Goal: Book appointment/travel/reservation

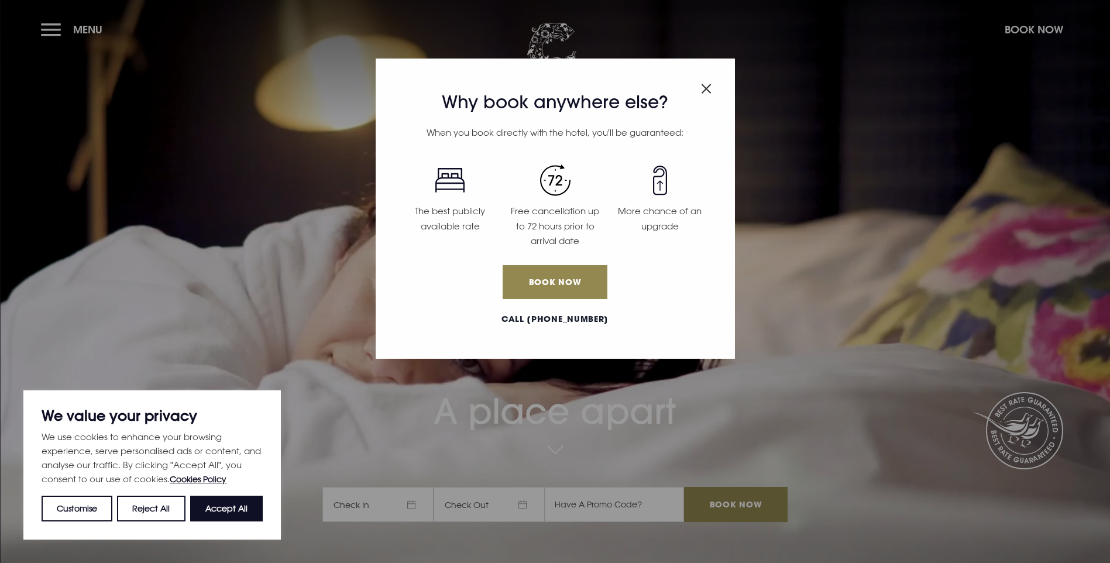
click at [207, 501] on button "Accept All" at bounding box center [226, 508] width 73 height 26
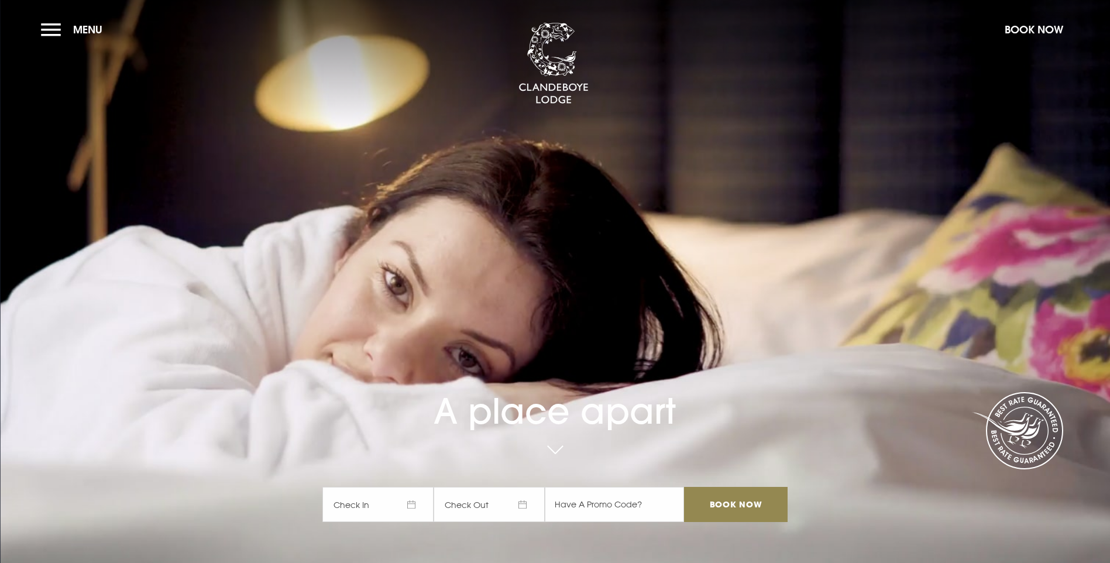
checkbox input "true"
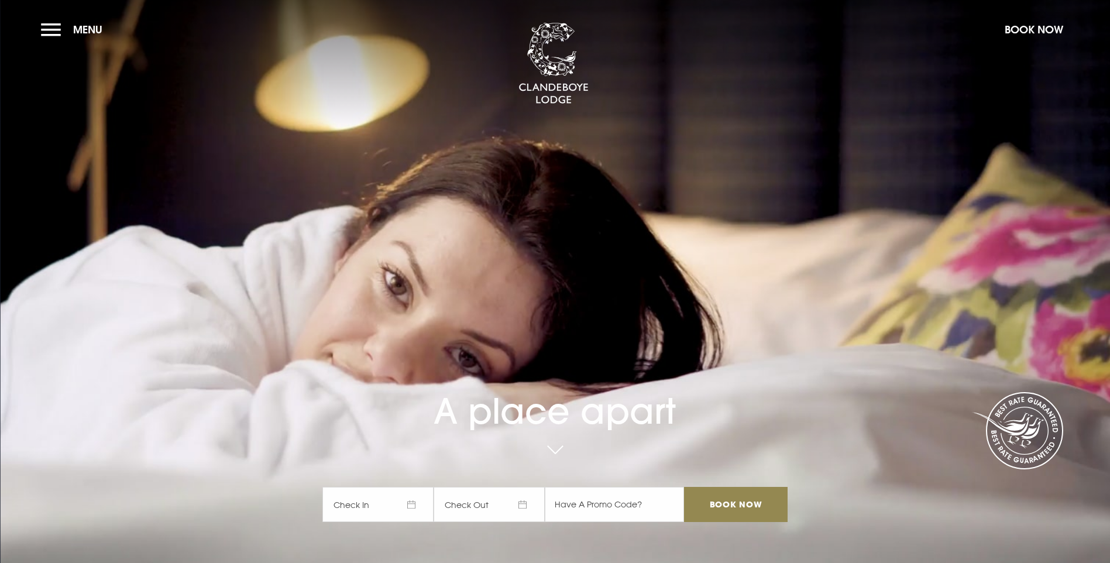
click at [39, 17] on section "A place apart Check In Check Out Mon Tue Wed Thur Fri Sat Sun Mon Tue Wed Thur …" at bounding box center [555, 281] width 1110 height 563
click at [43, 23] on button "Menu" at bounding box center [74, 29] width 67 height 25
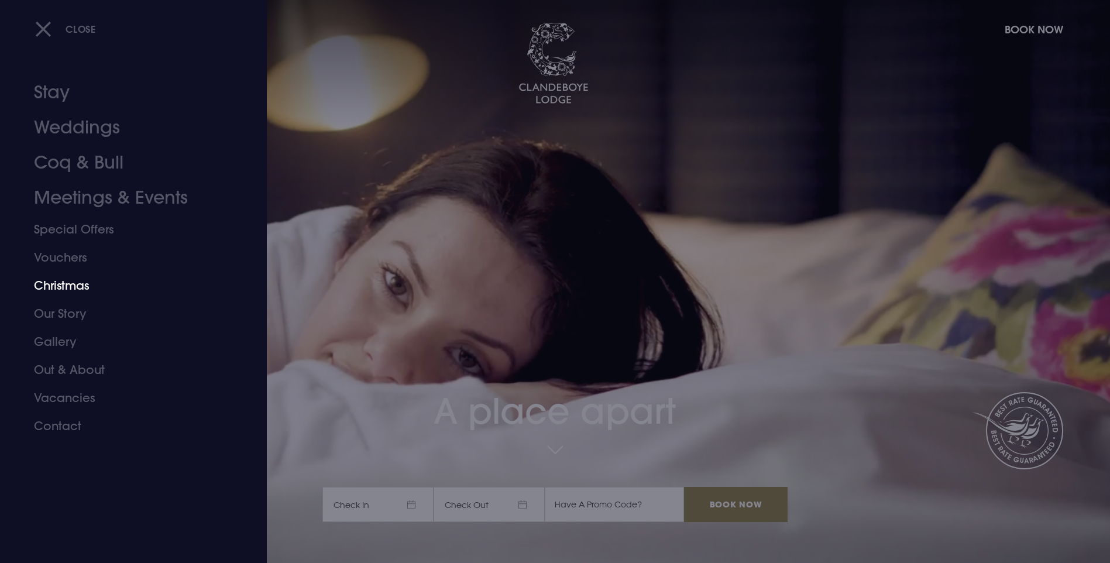
click at [77, 296] on link "Christmas" at bounding box center [126, 285] width 185 height 28
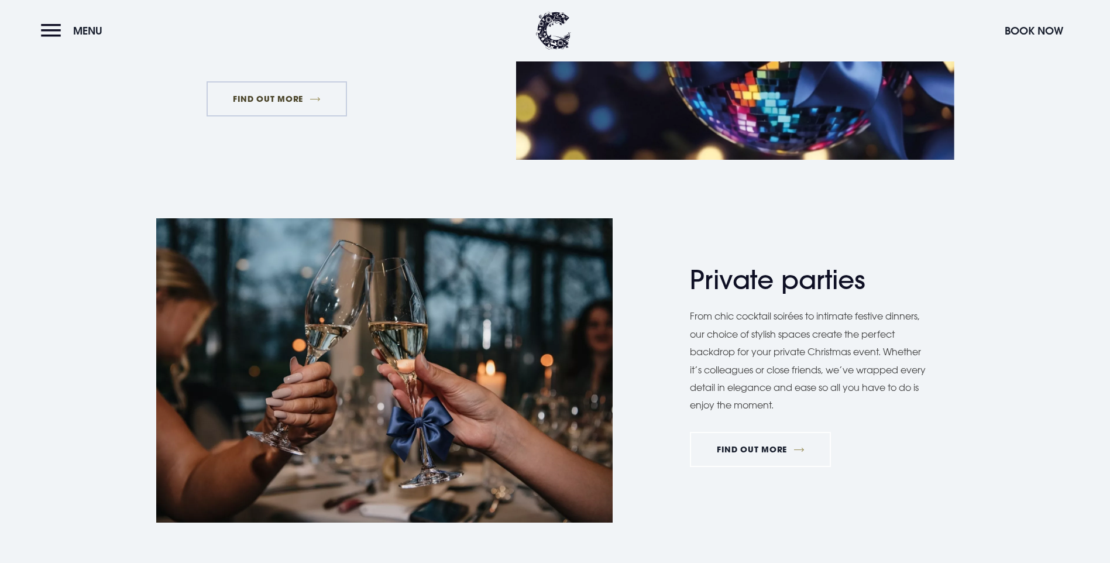
scroll to position [585, 0]
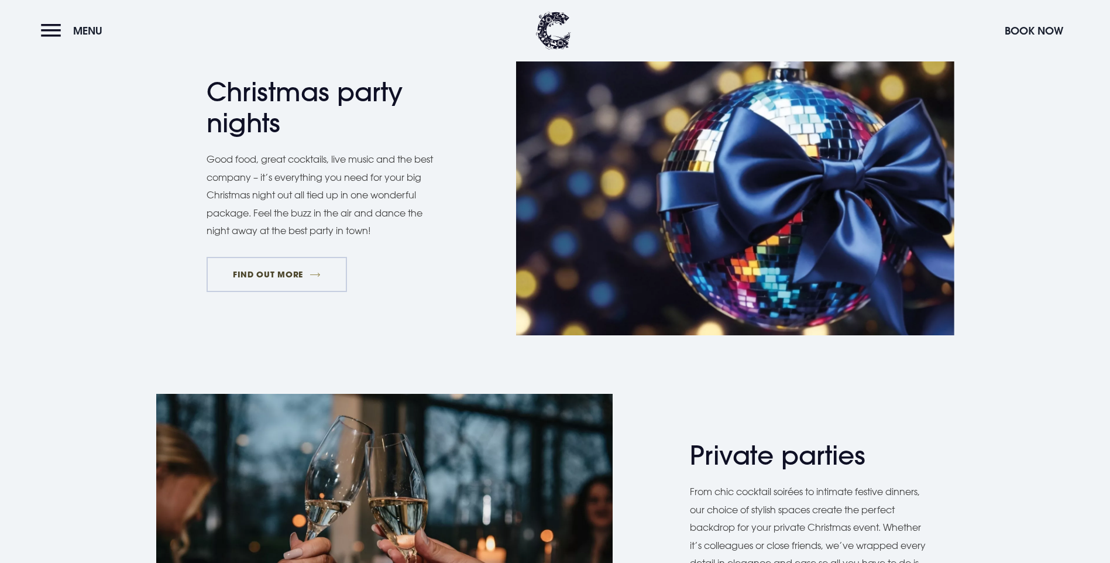
click at [309, 292] on link "FIND OUT MORE" at bounding box center [277, 274] width 141 height 35
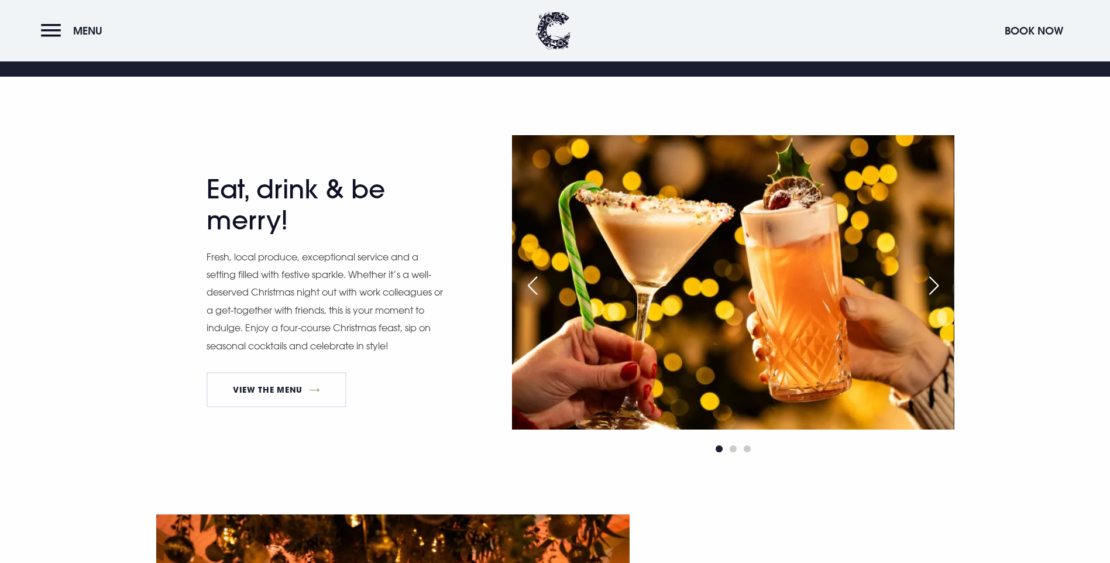
scroll to position [819, 0]
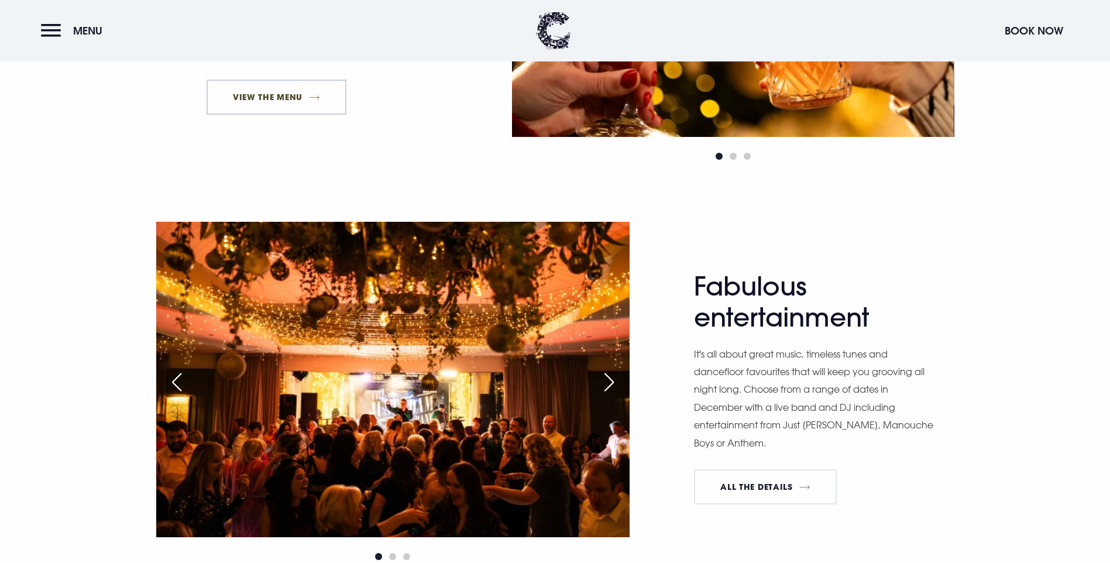
click at [281, 115] on link "View The Menu" at bounding box center [277, 97] width 140 height 35
